Goal: Check status

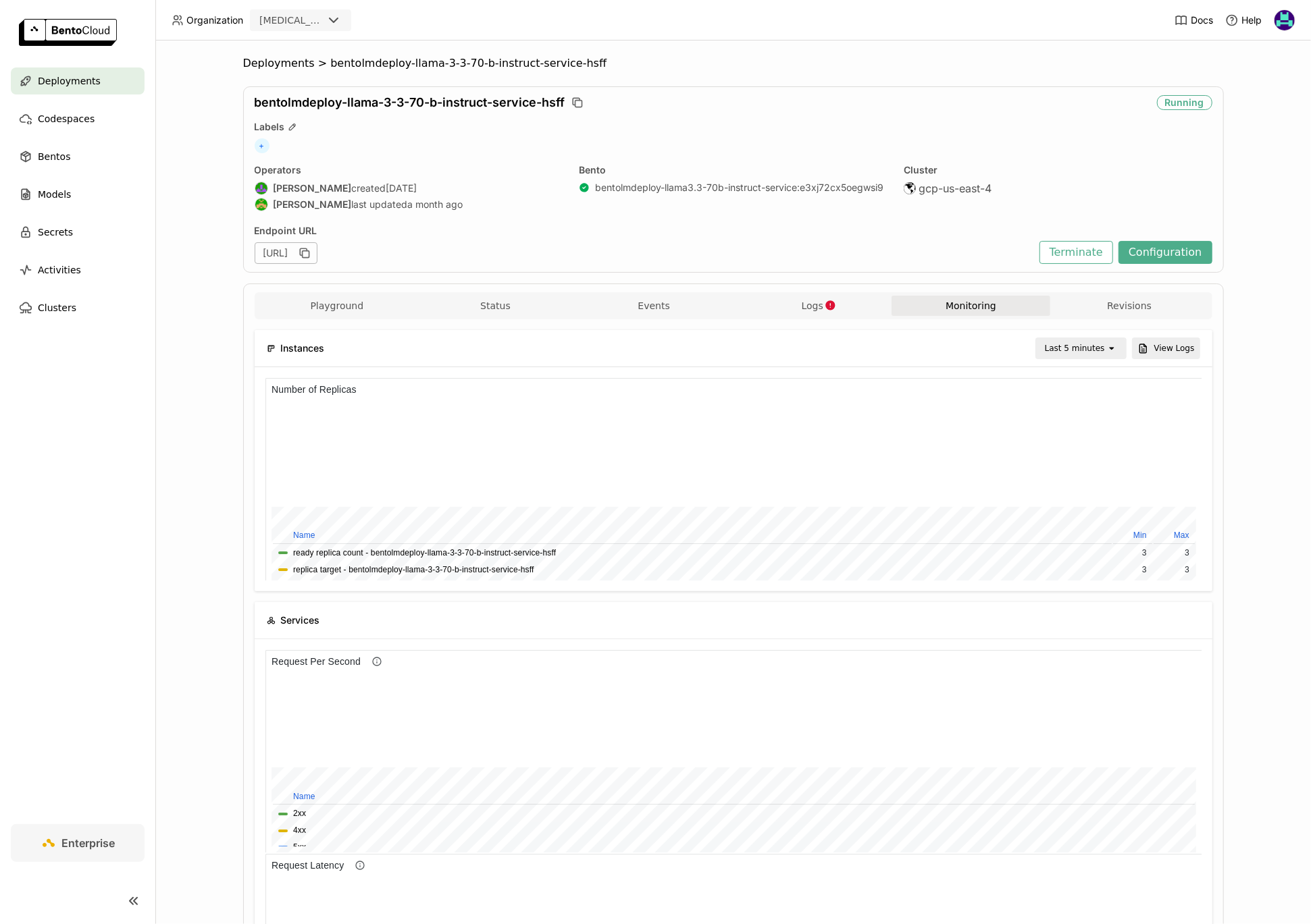
scroll to position [203, 936]
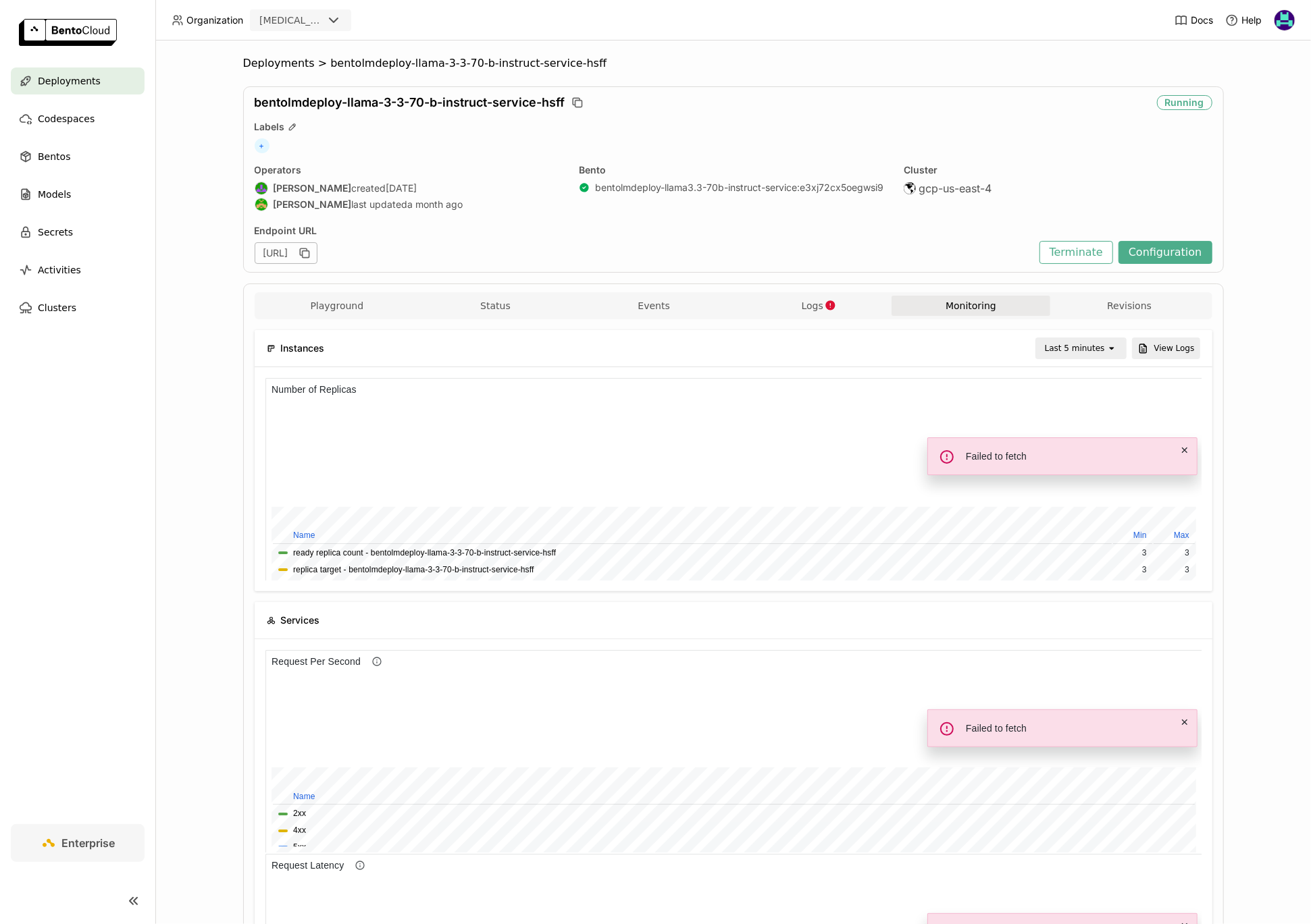
scroll to position [203, 467]
click at [1089, 349] on div "Last 5 minutes" at bounding box center [1075, 348] width 60 height 14
click at [1093, 418] on div "Last 30 minutes" at bounding box center [1083, 420] width 66 height 27
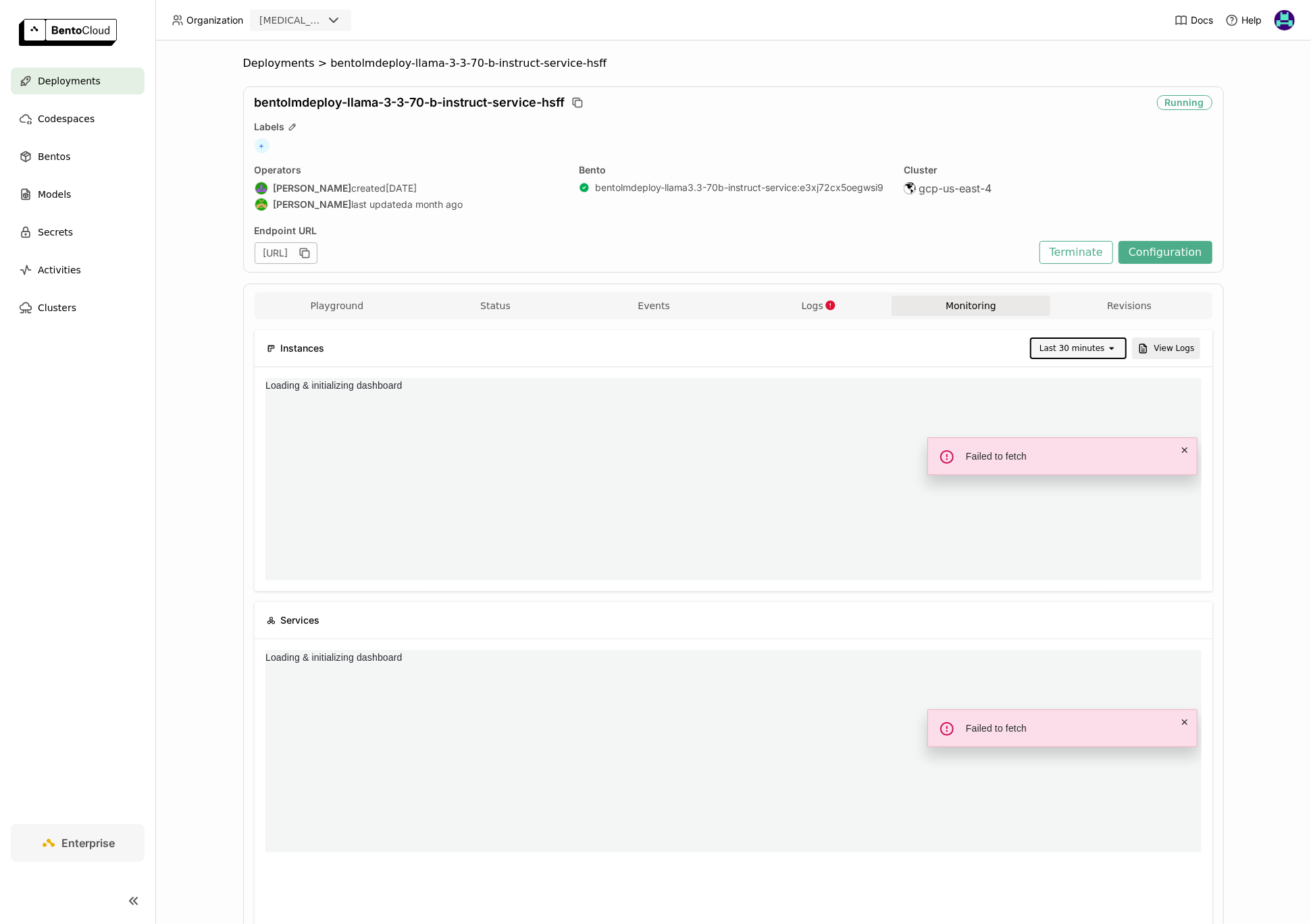
scroll to position [0, 0]
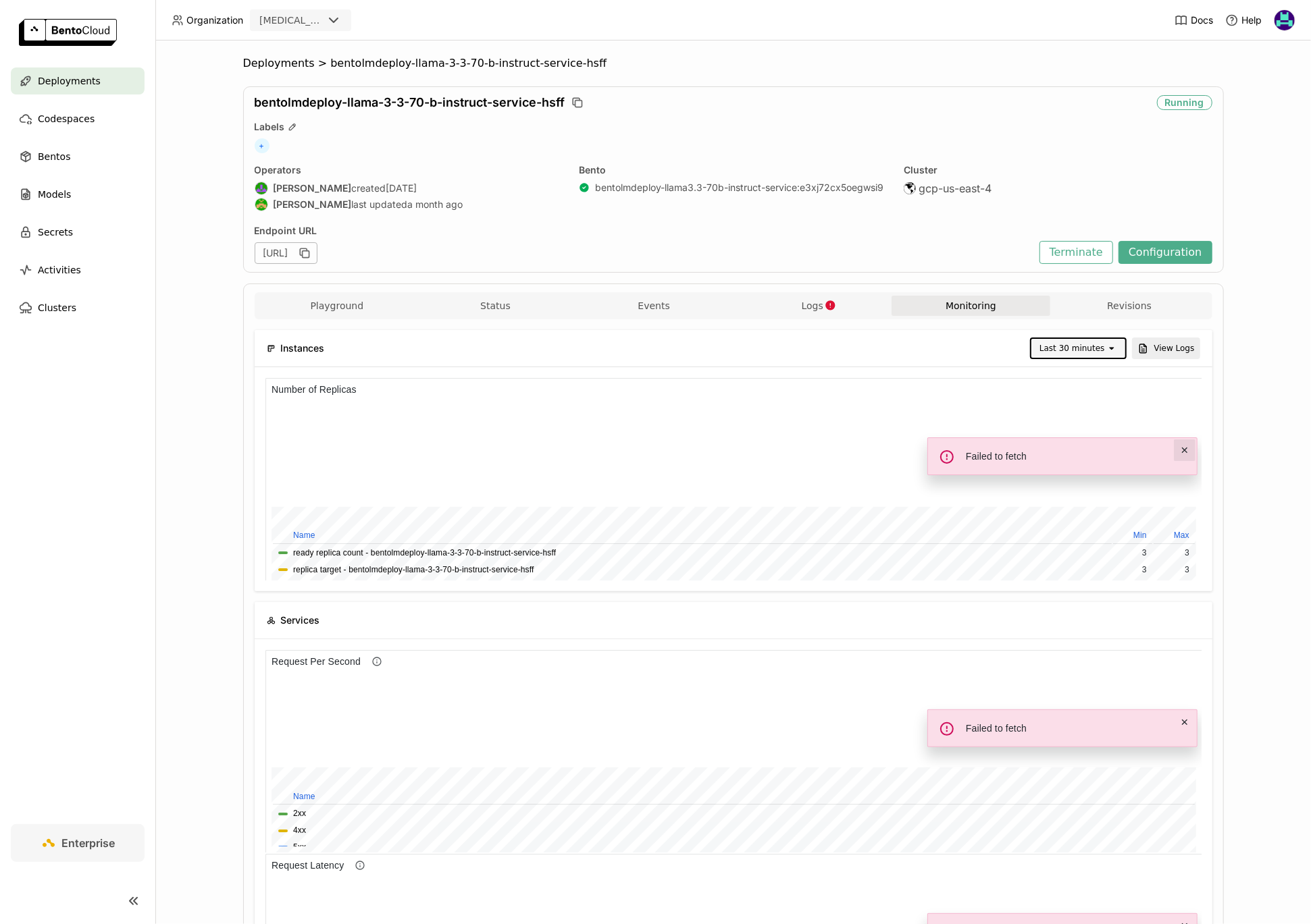
click at [1187, 450] on icon "Close alert" at bounding box center [1183, 449] width 11 height 11
click at [1189, 721] on icon "Close alert" at bounding box center [1183, 721] width 11 height 11
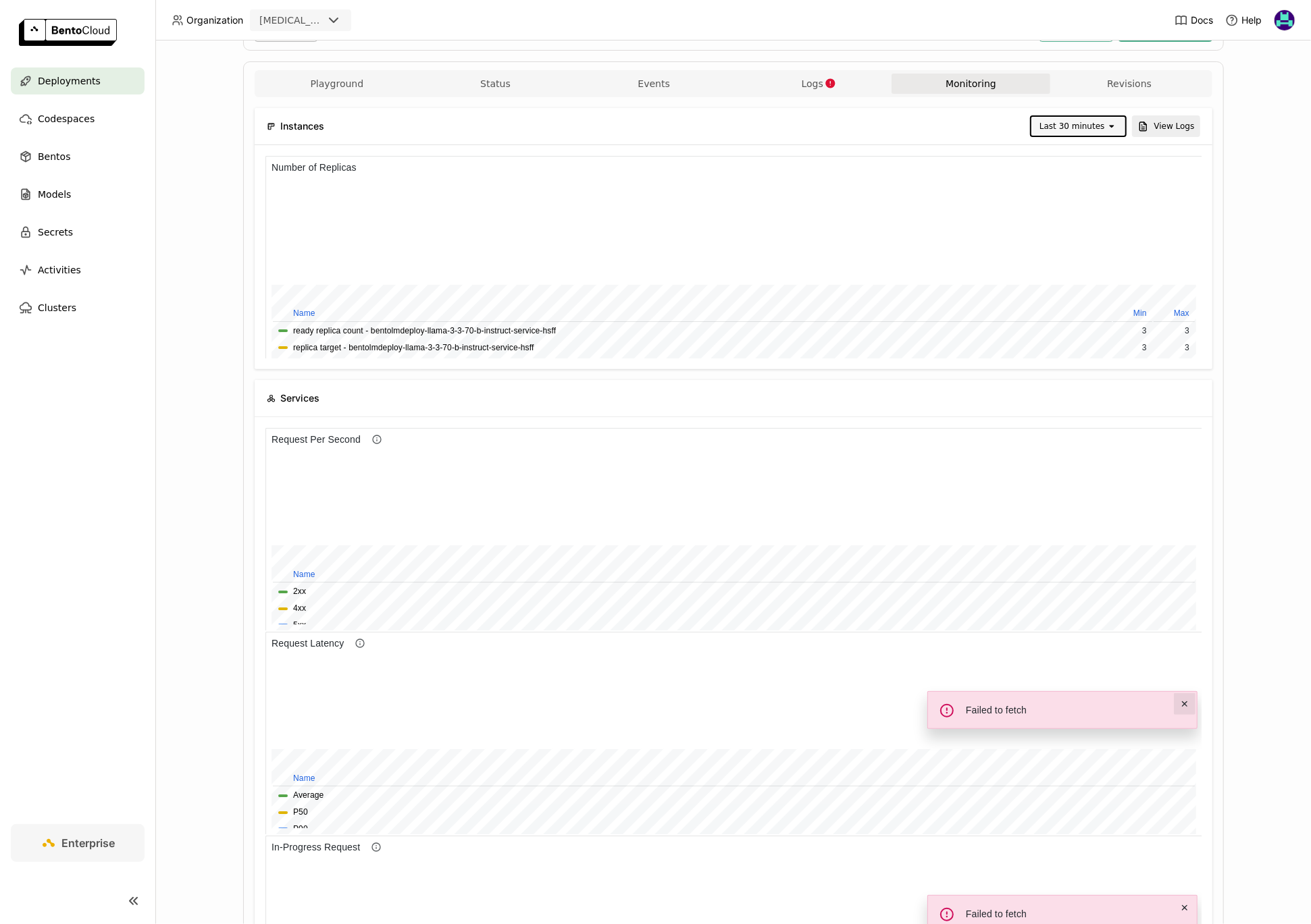
click at [1187, 706] on icon "Close alert" at bounding box center [1183, 703] width 11 height 11
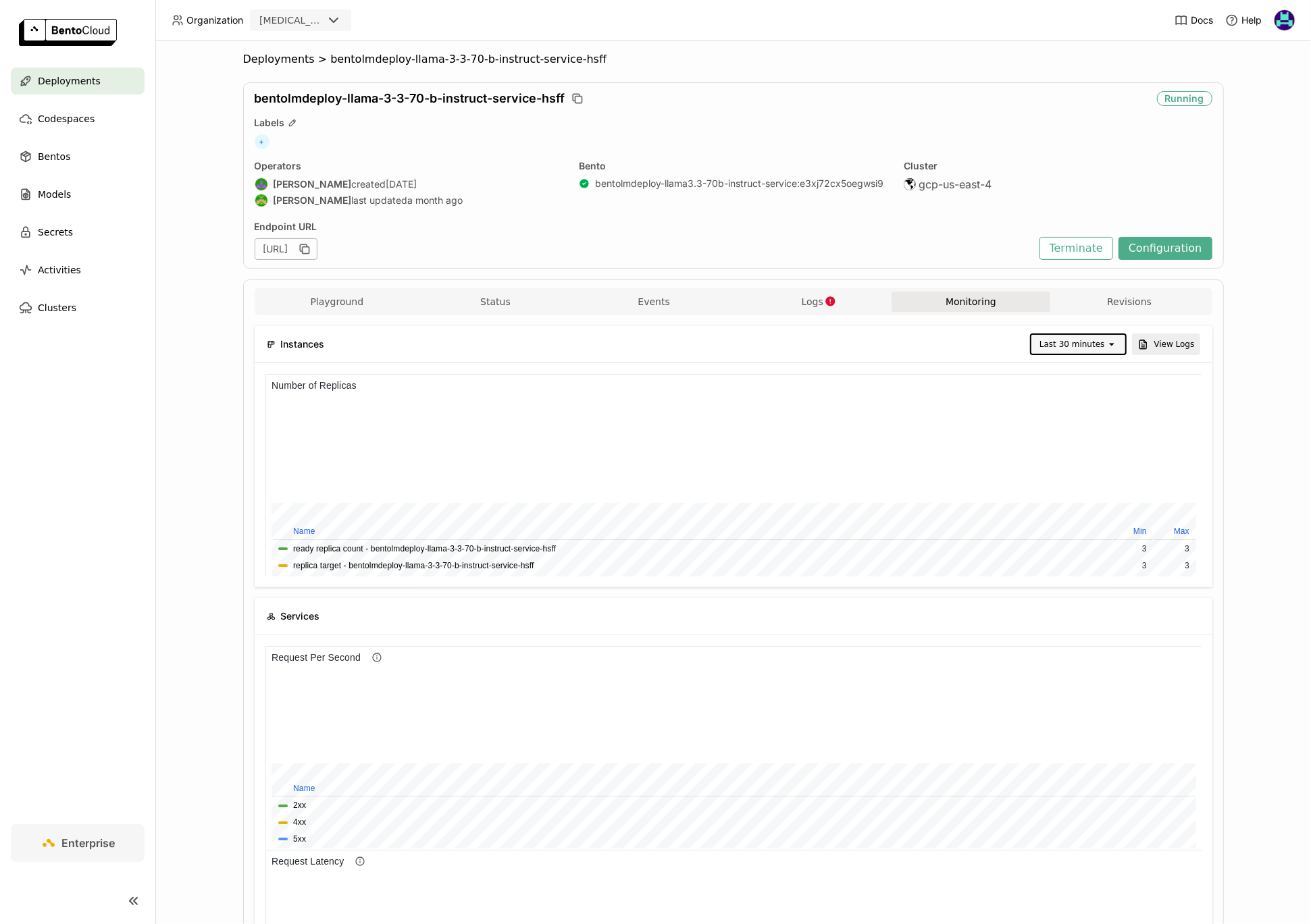
click at [1103, 338] on div "Last 30 minutes" at bounding box center [1071, 345] width 65 height 14
click at [1090, 441] on li "Last 1 hour" at bounding box center [1081, 433] width 92 height 24
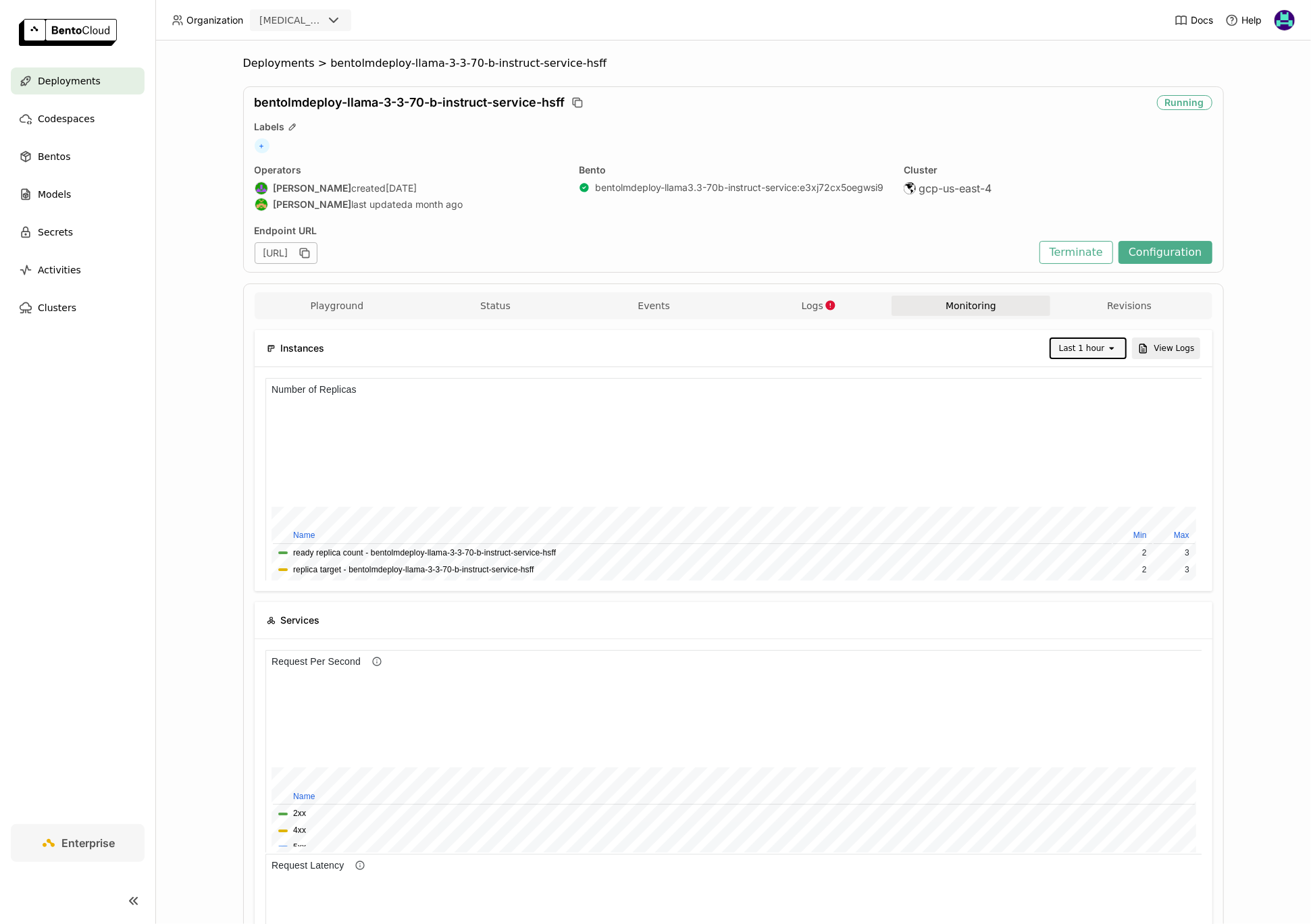
click at [1106, 352] on div "Last 1 hour" at bounding box center [1078, 348] width 56 height 19
click at [1098, 415] on div "Last 30 minutes" at bounding box center [1090, 420] width 53 height 27
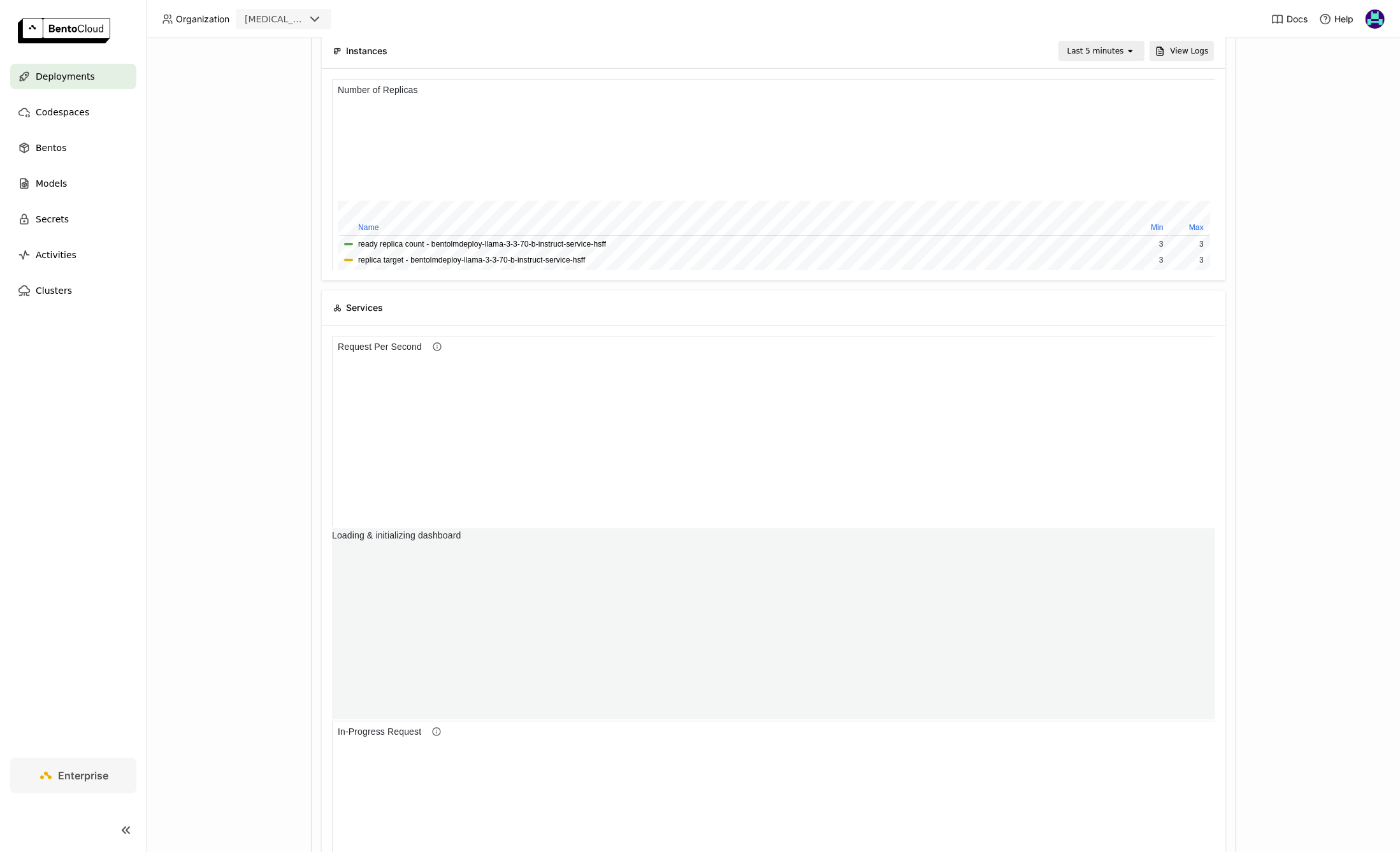
scroll to position [1, 1]
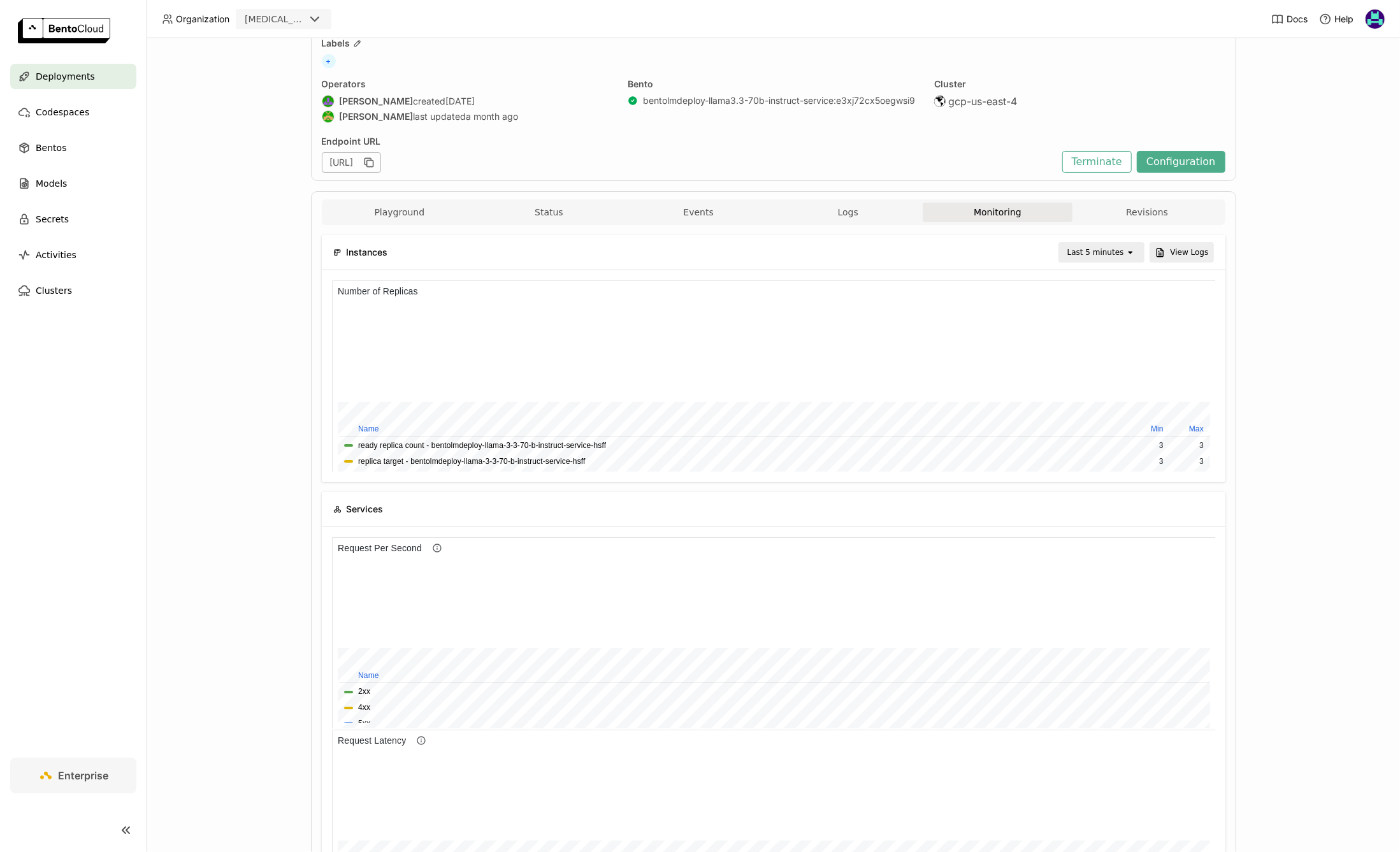
click at [1108, 252] on div "Last 5 minutes" at bounding box center [1096, 253] width 57 height 13
click at [1112, 395] on div "Last 1 day" at bounding box center [1103, 395] width 62 height 13
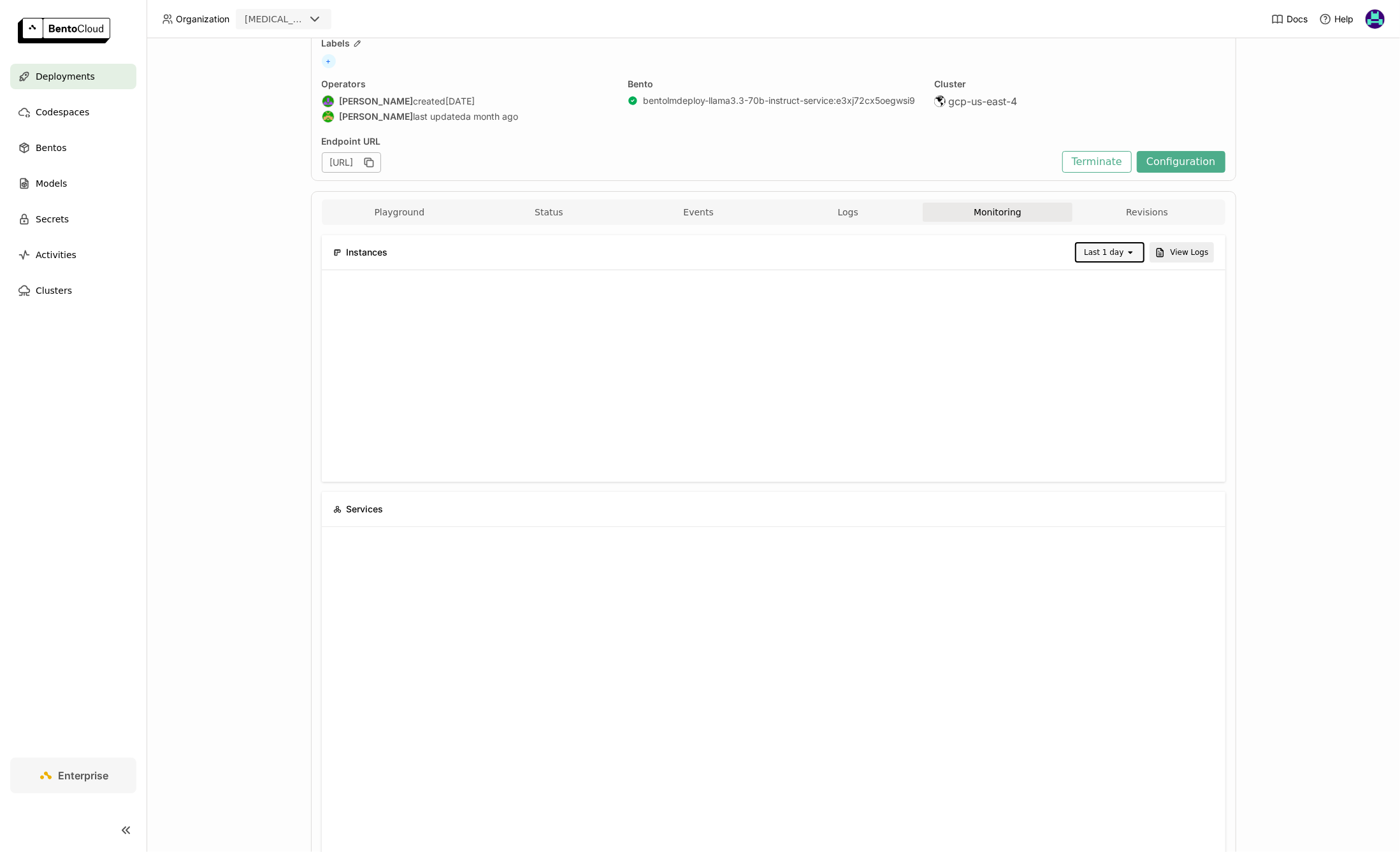
click at [1110, 252] on div "Last 1 day" at bounding box center [1103, 253] width 40 height 13
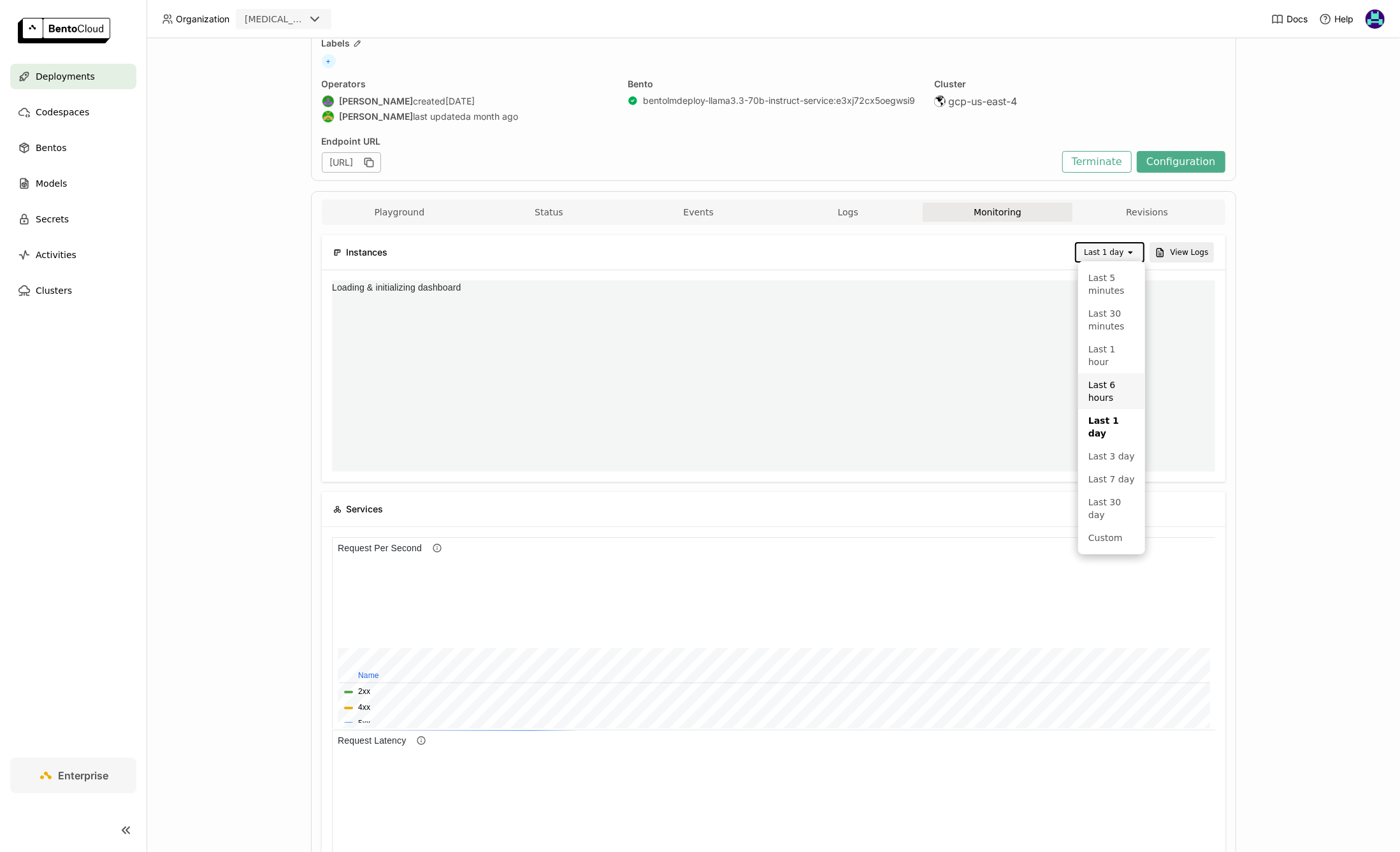
click at [1117, 379] on div "Last 6 hours" at bounding box center [1112, 392] width 47 height 26
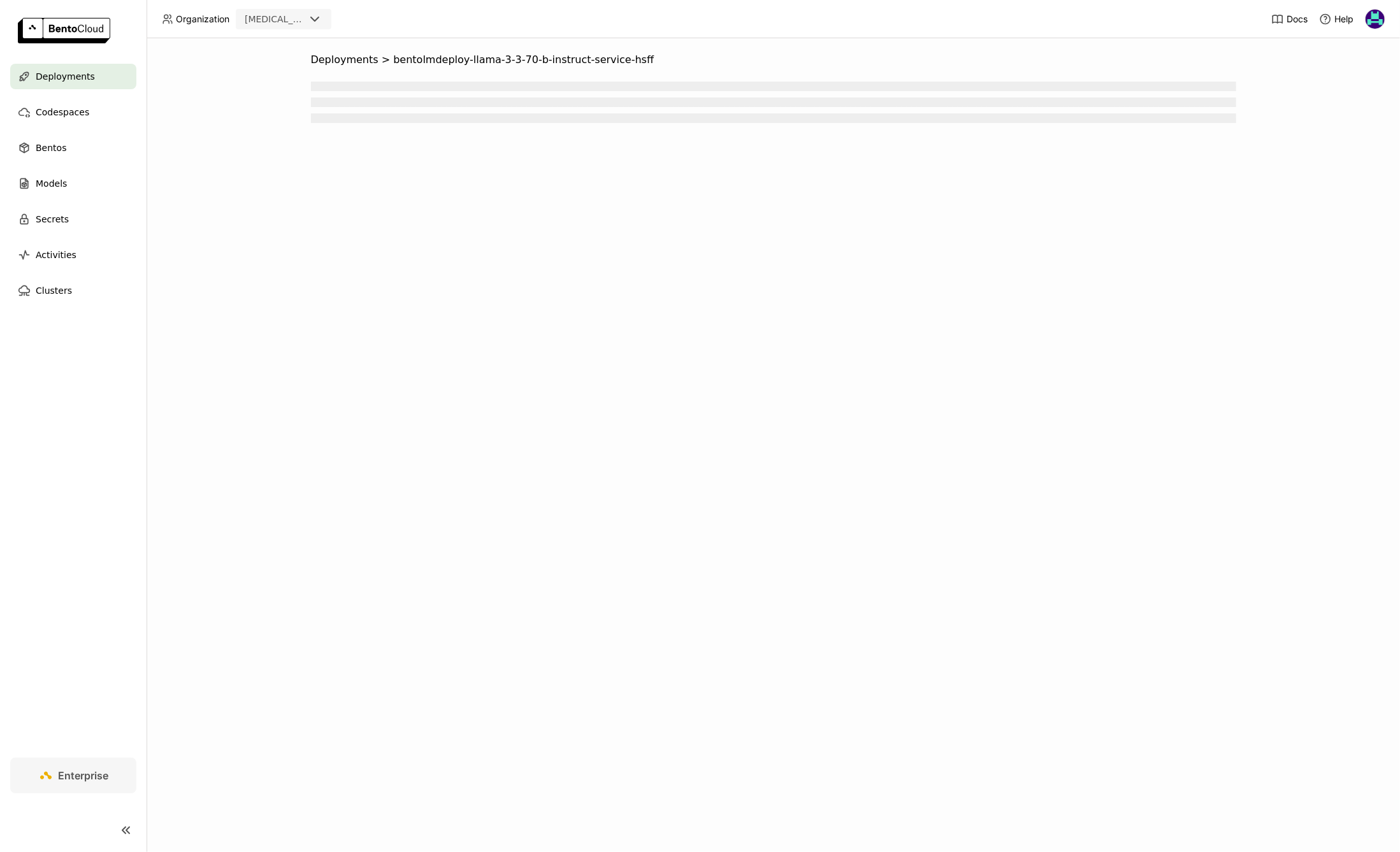
click at [500, 358] on div "Deployments > bentolmdeploy-llama-3-3-70-b-instruct-service-hsff" at bounding box center [773, 445] width 1253 height 814
click at [46, 55] on link at bounding box center [73, 31] width 147 height 64
click at [77, 71] on span "Deployments" at bounding box center [65, 76] width 59 height 15
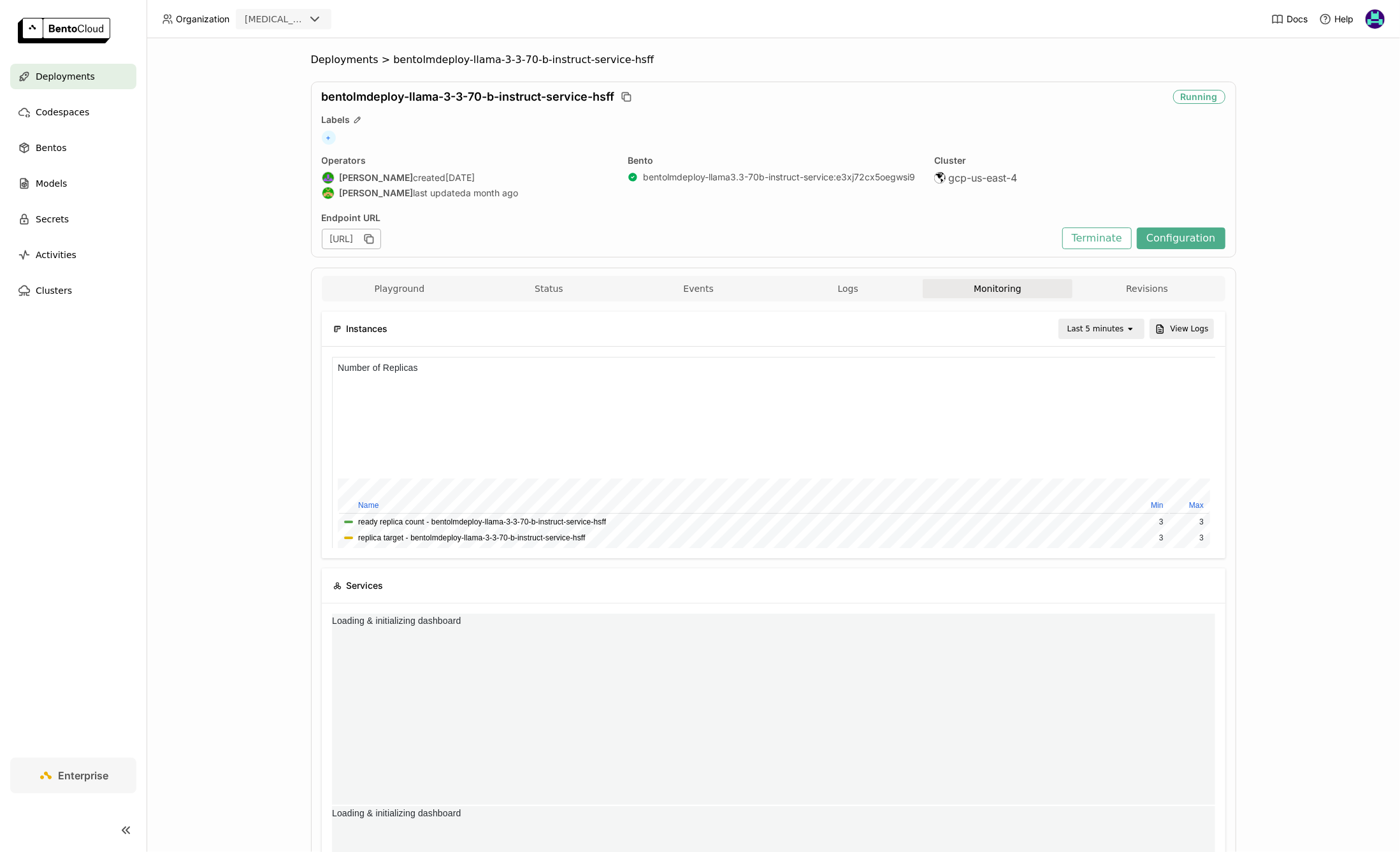
click at [1116, 328] on div "Last 5 minutes" at bounding box center [1096, 329] width 57 height 13
click at [1120, 497] on div "Last 3 day" at bounding box center [1103, 494] width 62 height 13
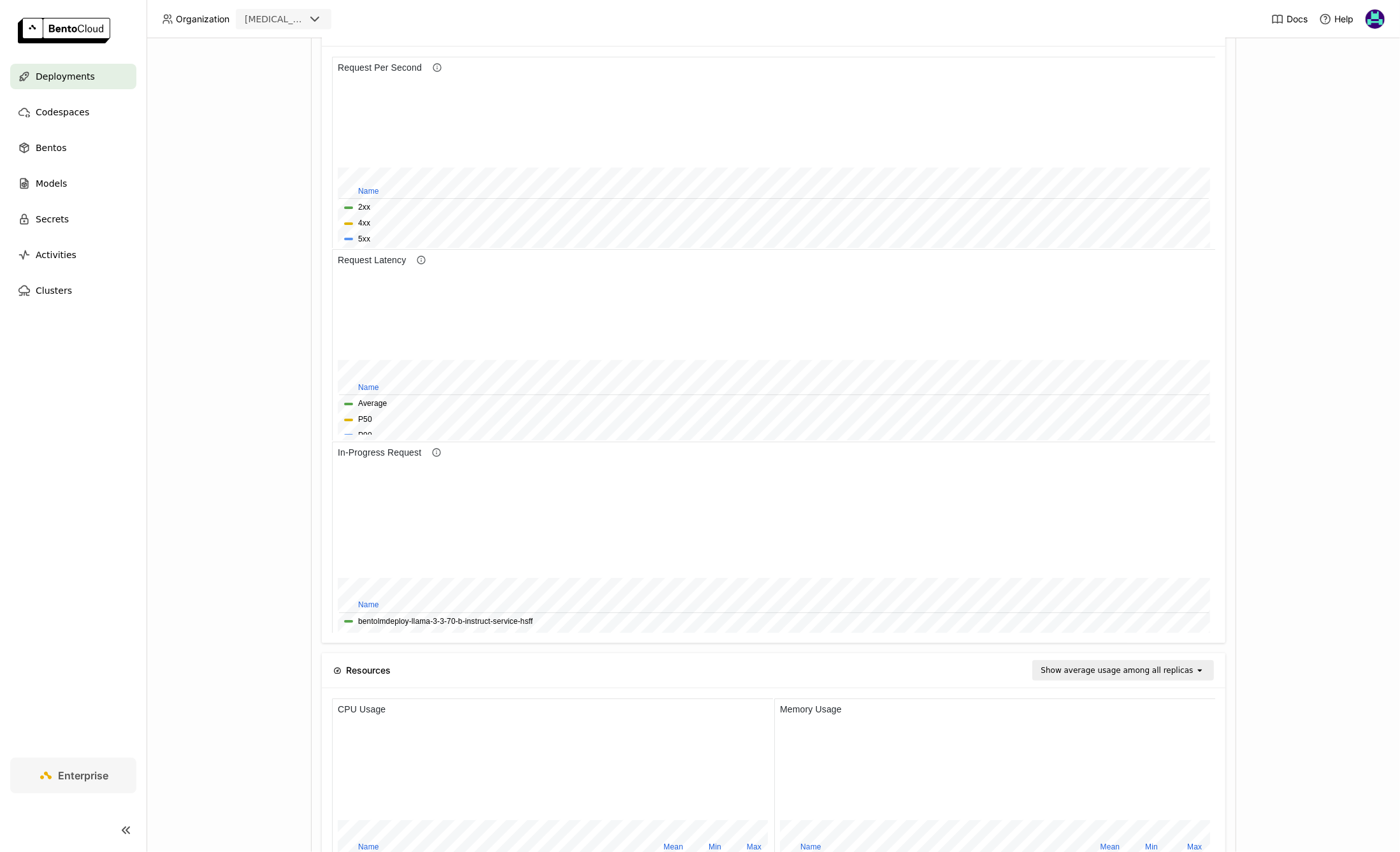
scroll to position [566, 0]
